Goal: Transaction & Acquisition: Obtain resource

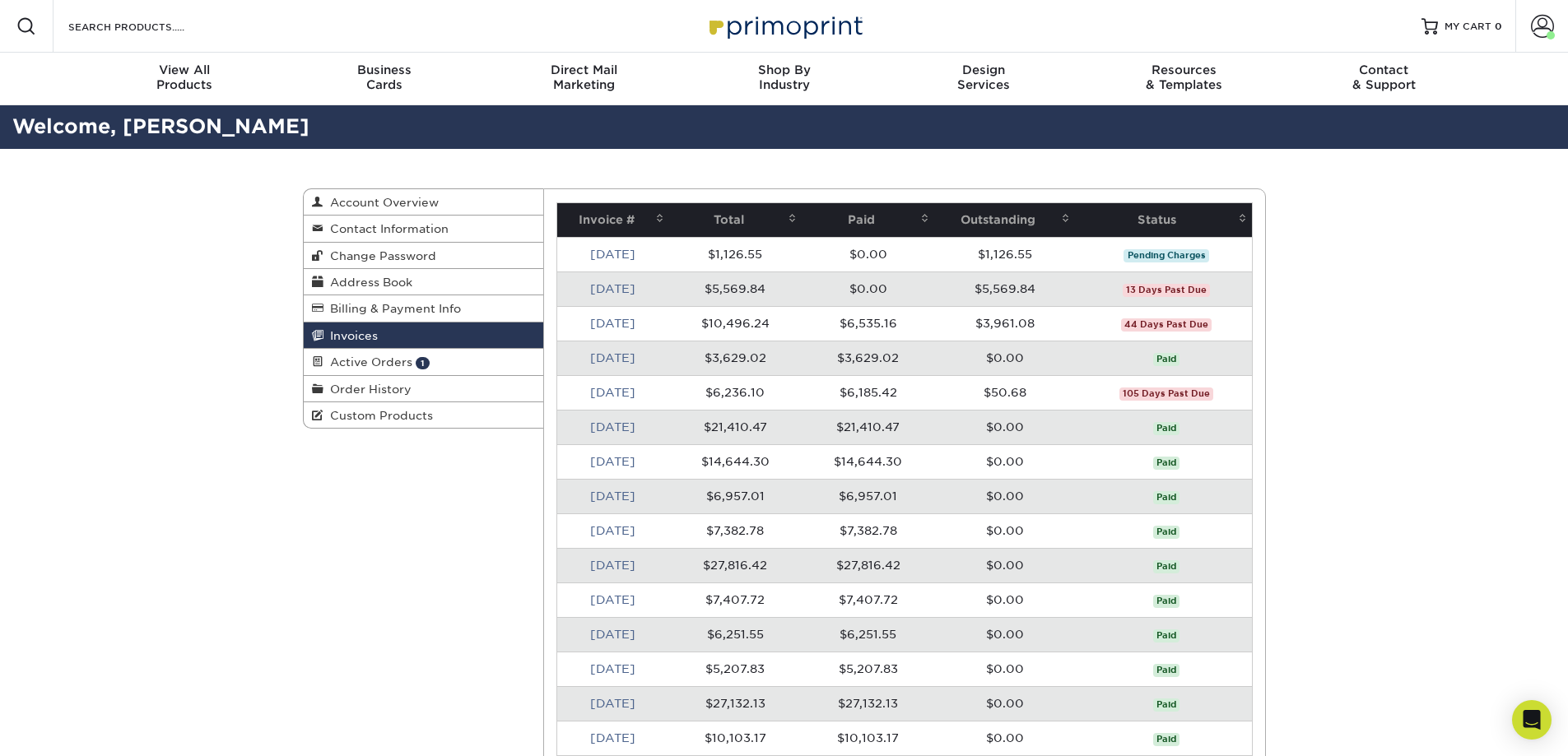
click at [602, 257] on link "[DATE]" at bounding box center [612, 254] width 45 height 13
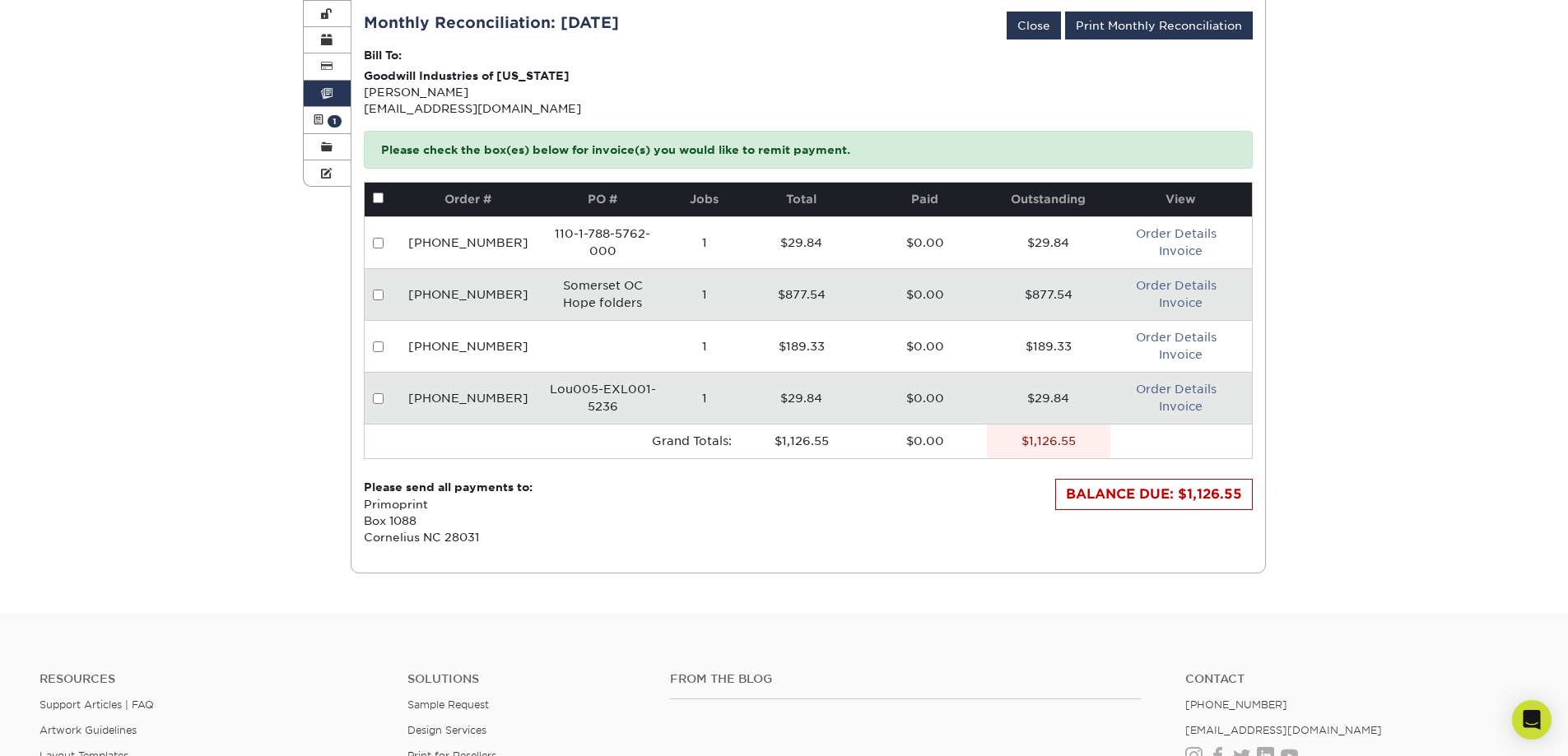
scroll to position [329, 0]
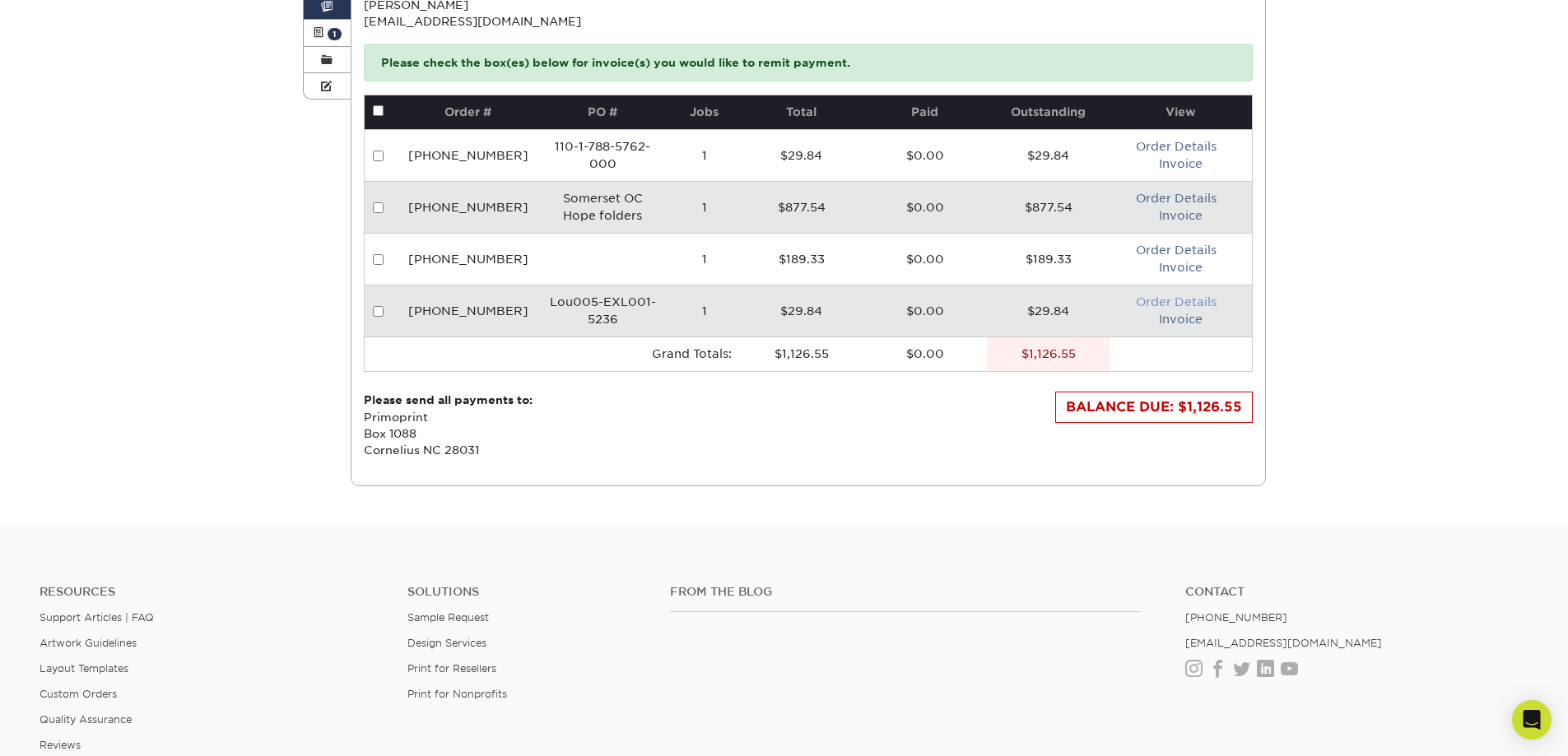
click at [1174, 302] on link "Order Details" at bounding box center [1176, 302] width 81 height 13
click at [1170, 317] on link "Invoice" at bounding box center [1180, 319] width 44 height 13
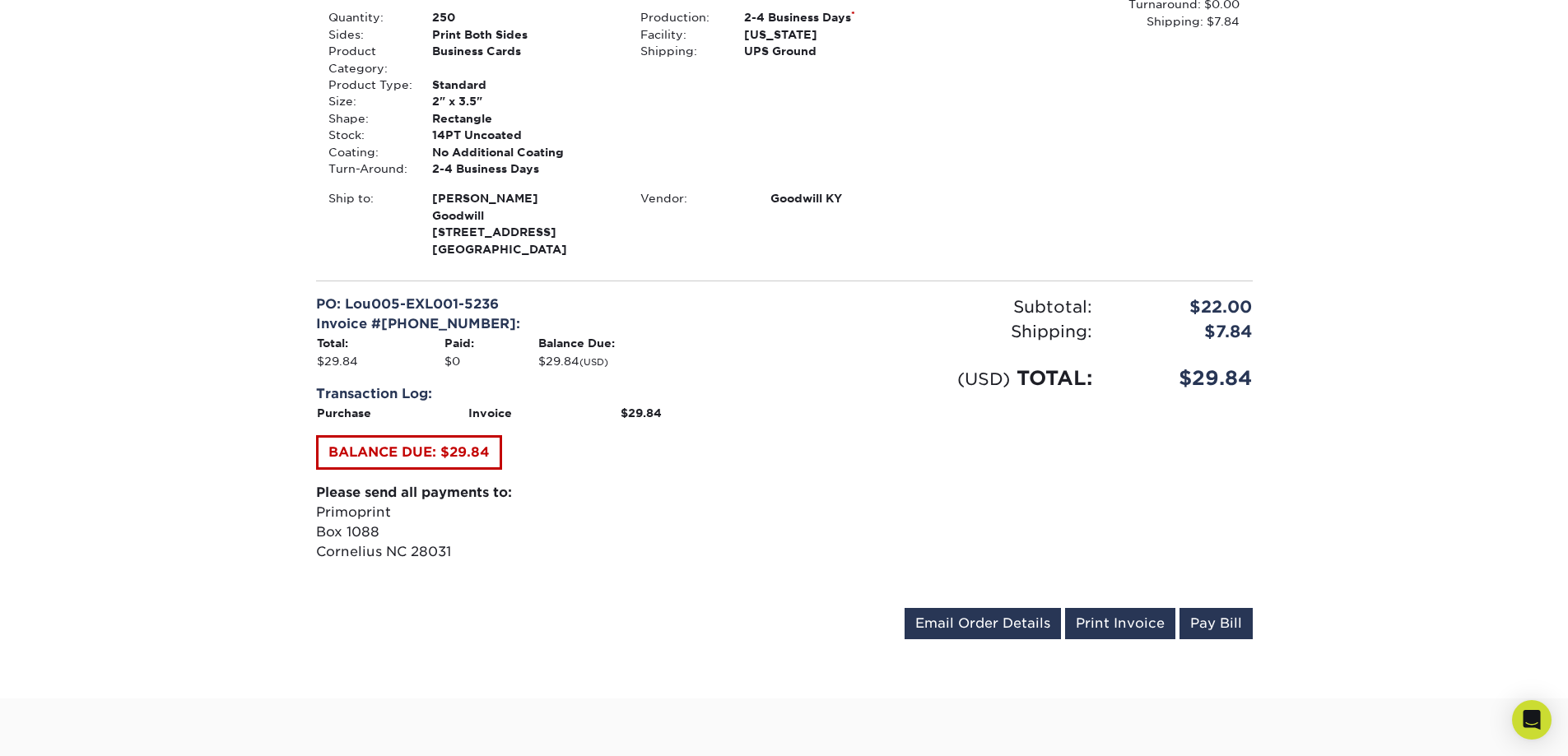
scroll to position [411, 0]
drag, startPoint x: 1115, startPoint y: 623, endPoint x: 629, endPoint y: 231, distance: 624.4
click at [1116, 623] on link "Print Invoice" at bounding box center [1120, 622] width 111 height 31
